Goal: Find specific page/section: Find specific page/section

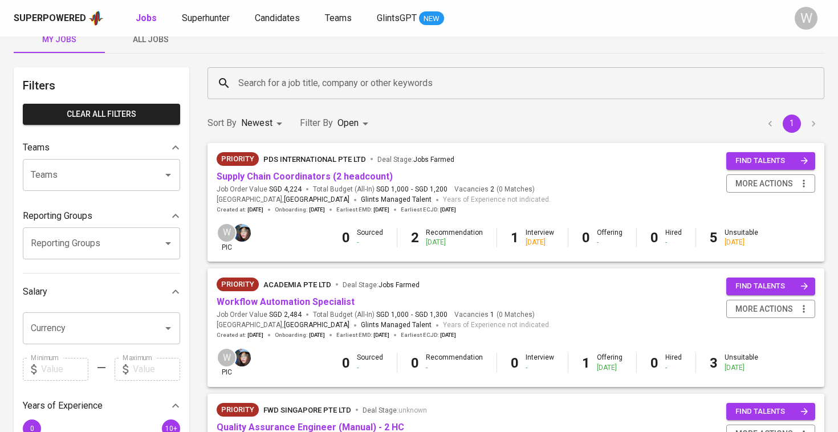
scroll to position [28, 0]
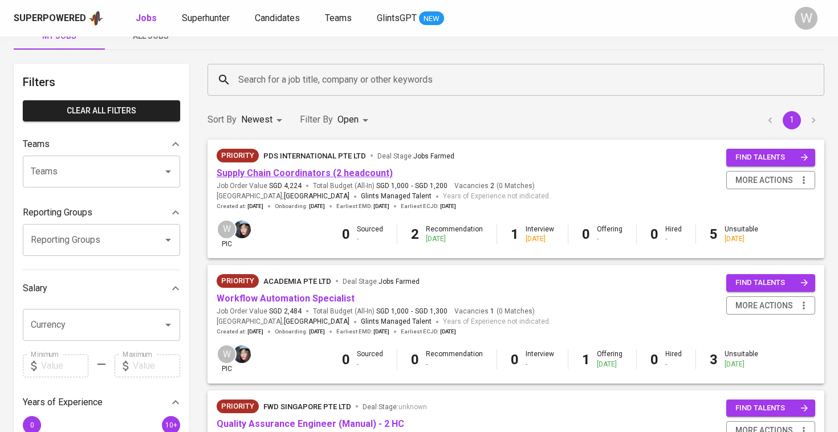
click at [326, 177] on link "Supply Chain Coordinators (2 headcount)" at bounding box center [305, 173] width 176 height 11
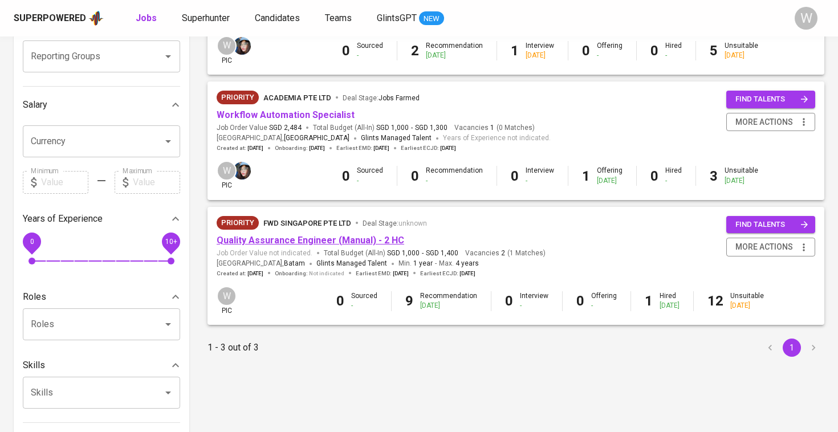
scroll to position [211, 0]
click at [363, 235] on link "Quality Assurance Engineer (Manual) - 2 HC" at bounding box center [311, 240] width 188 height 11
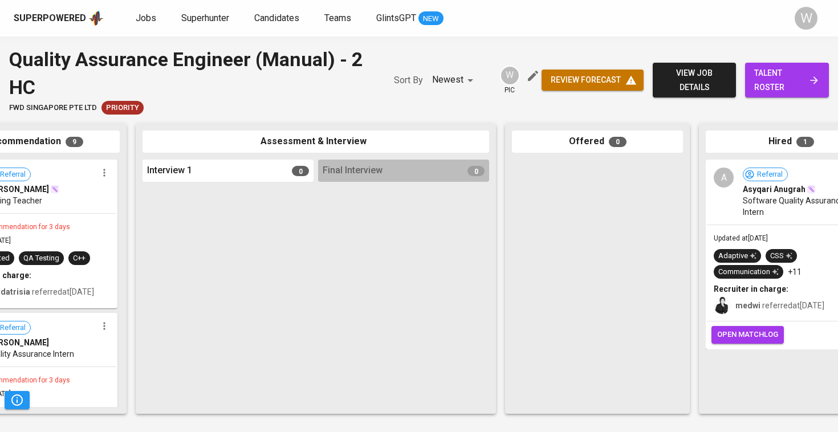
scroll to position [0, 411]
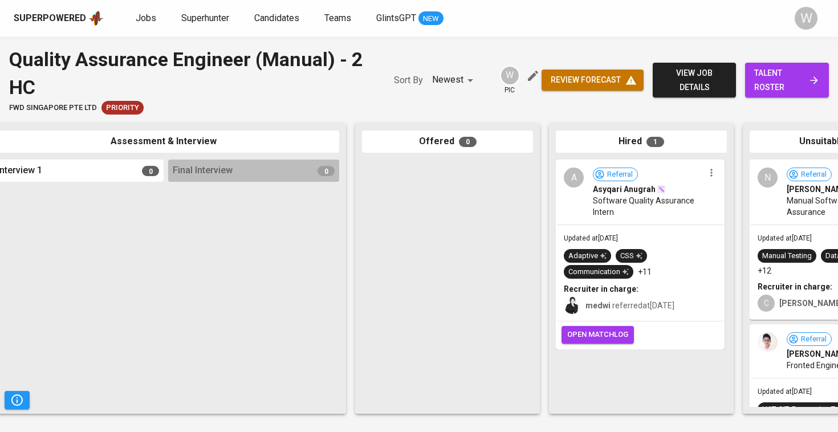
click at [752, 88] on link "talent roster" at bounding box center [787, 80] width 84 height 35
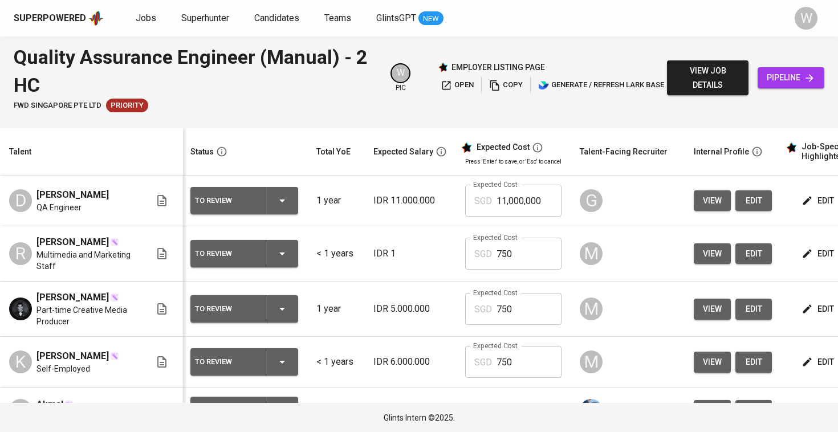
scroll to position [0, 2]
click at [799, 193] on button "edit" at bounding box center [818, 200] width 39 height 21
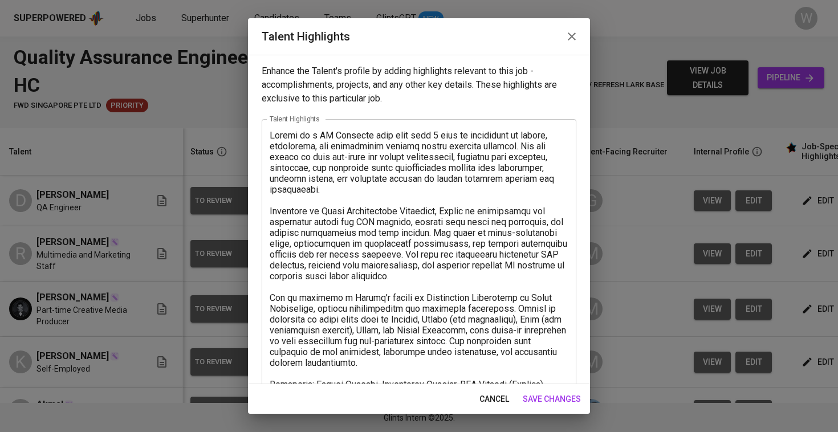
click at [570, 35] on icon "button" at bounding box center [572, 37] width 8 height 8
